Goal: Information Seeking & Learning: Learn about a topic

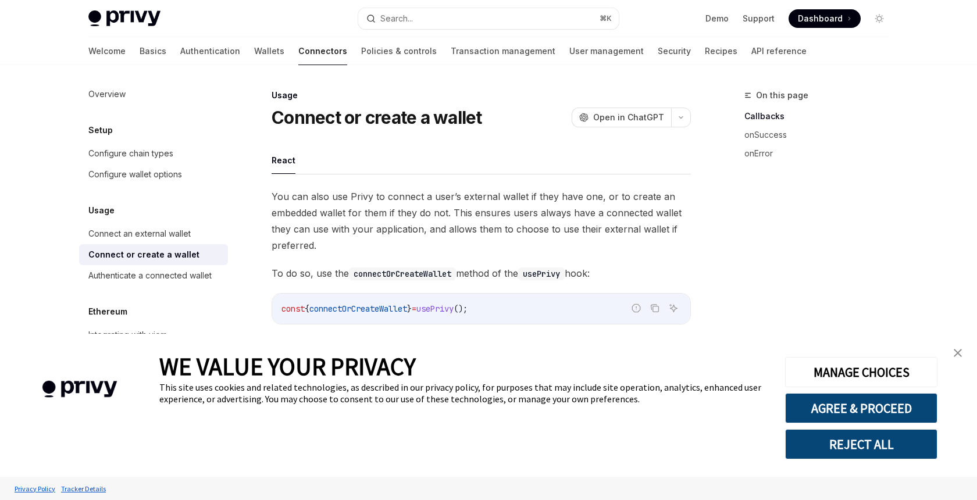
click at [826, 14] on span "Dashboard" at bounding box center [820, 19] width 45 height 12
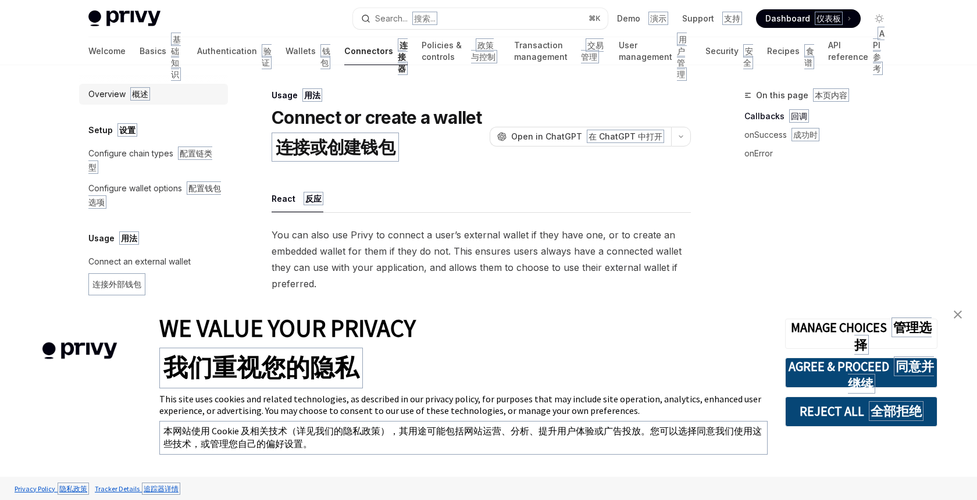
click at [106, 96] on div "Overview 概述" at bounding box center [119, 94] width 62 height 14
type textarea "*"
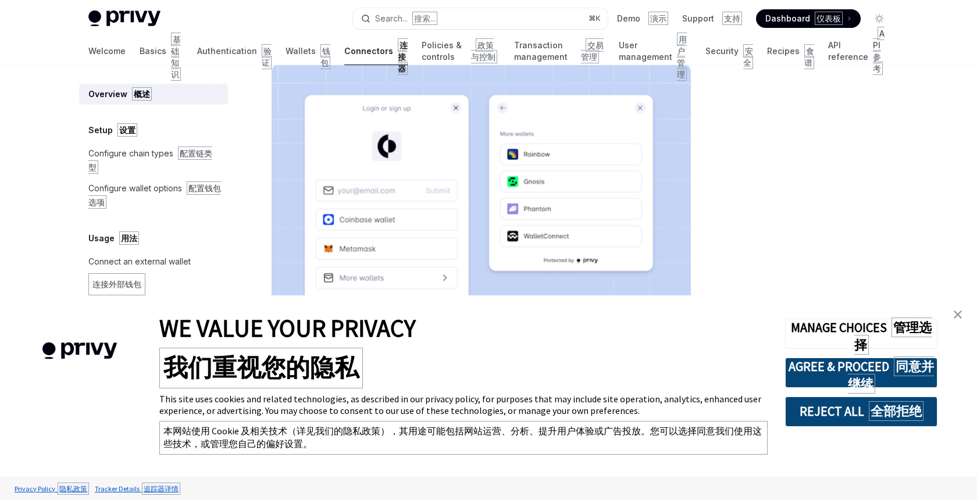
scroll to position [361, 0]
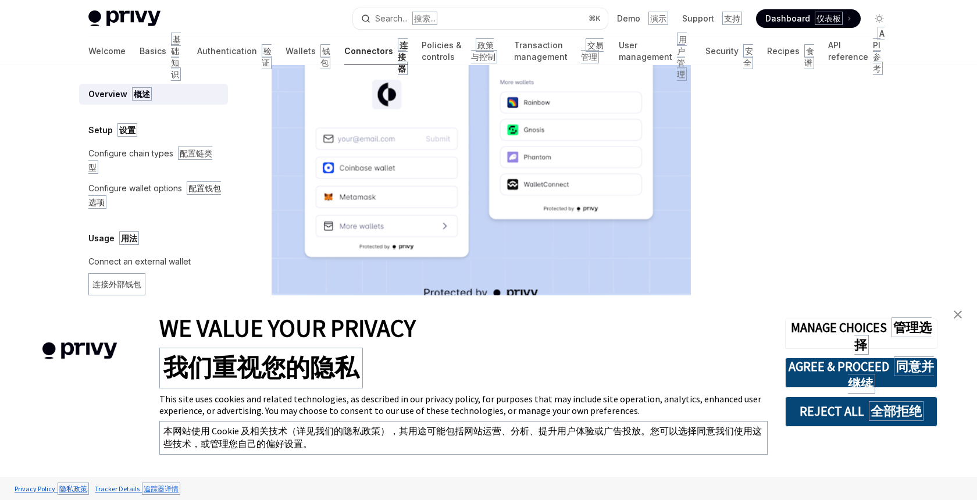
click at [747, 190] on div at bounding box center [809, 294] width 177 height 412
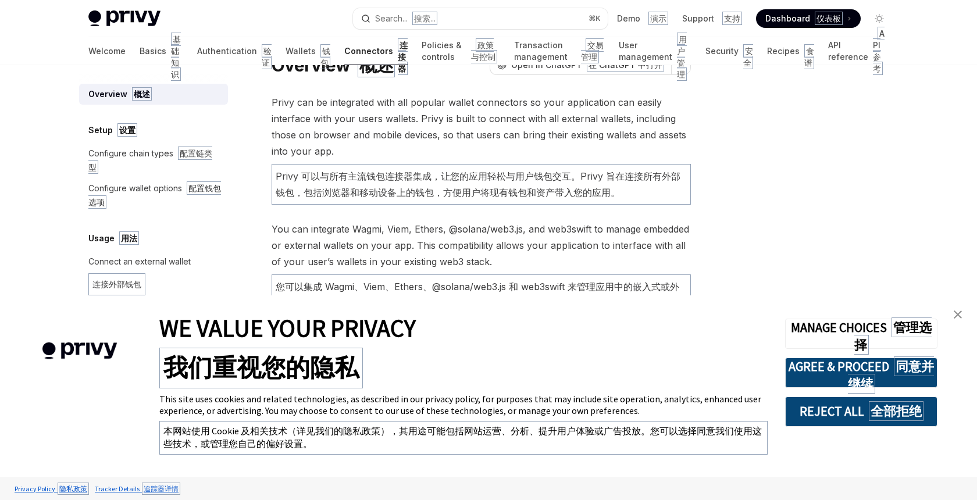
scroll to position [0, 0]
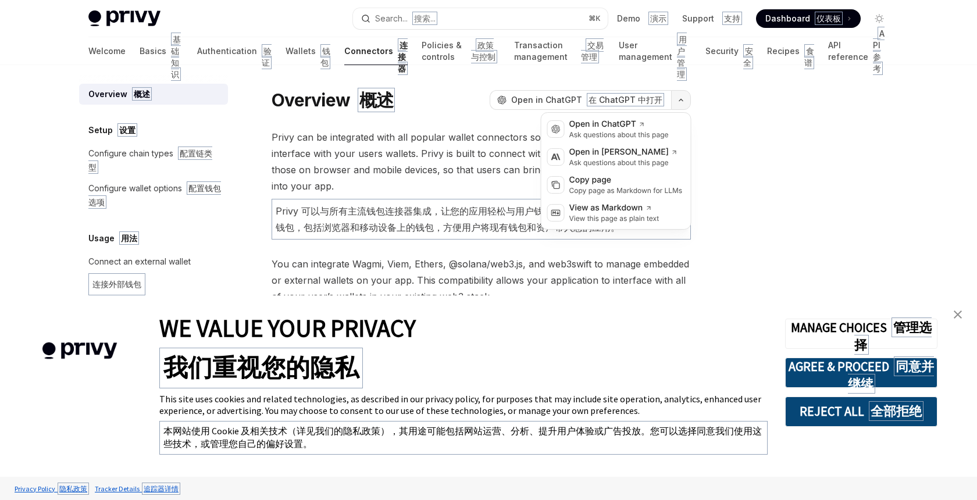
click at [685, 95] on button "button" at bounding box center [681, 100] width 20 height 20
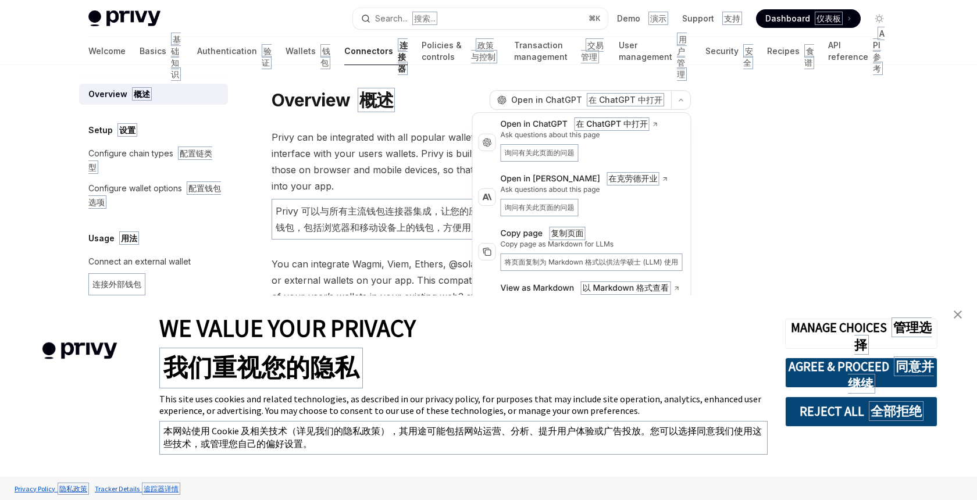
click at [715, 102] on div "Overview 概述 OpenAI Open in ChatGPT 在 ChatGPT 中打开 OpenAI Open in ChatGPT Privy c…" at bounding box center [488, 463] width 819 height 796
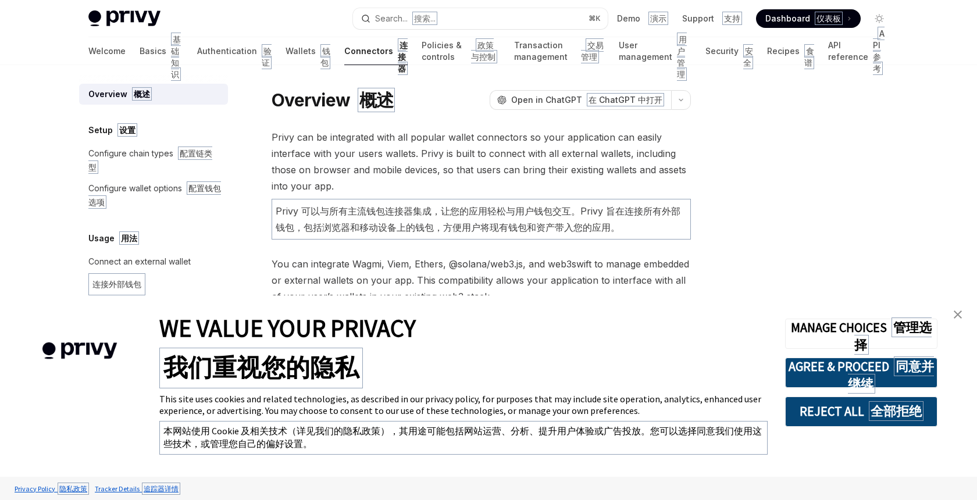
click at [714, 120] on div "Overview 概述 OpenAI Open in ChatGPT 在 ChatGPT 中打开 OpenAI Open in ChatGPT Privy c…" at bounding box center [488, 463] width 819 height 796
click at [647, 17] on link "Demo 演示" at bounding box center [642, 19] width 51 height 12
